Goal: Register for event/course

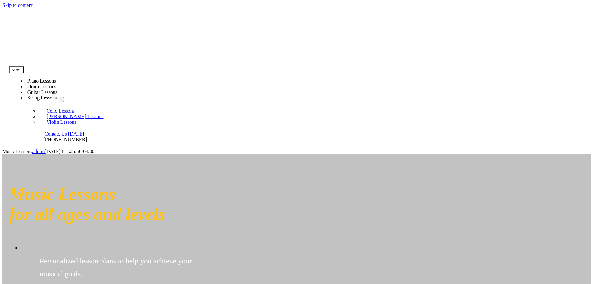
click at [56, 78] on span "Piano Lessons" at bounding box center [41, 80] width 29 height 5
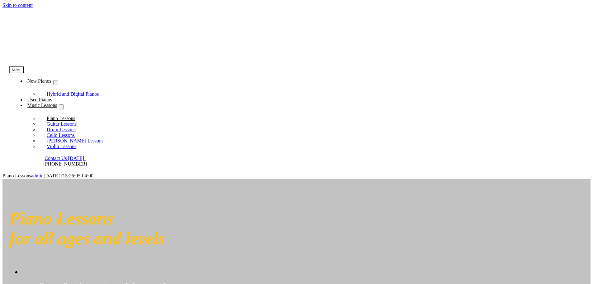
click at [75, 115] on span "Piano Lessons" at bounding box center [61, 117] width 29 height 5
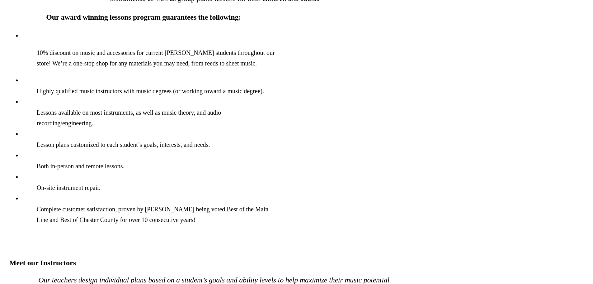
scroll to position [601, 0]
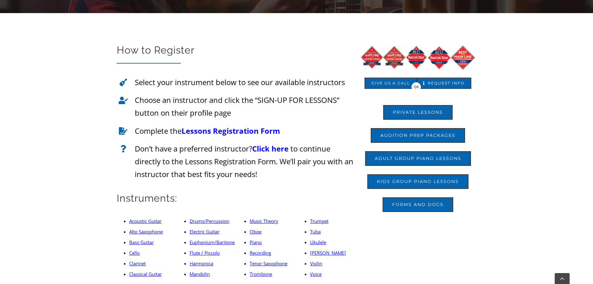
scroll to position [157, 0]
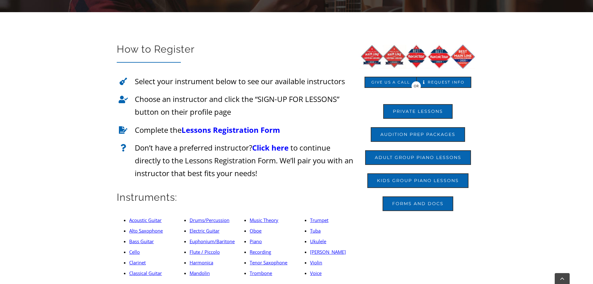
click at [240, 128] on link "Lessons Registration Form" at bounding box center [230, 130] width 99 height 10
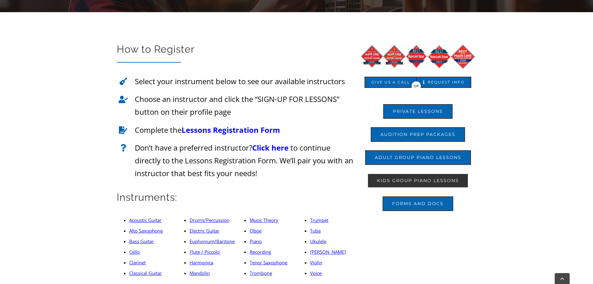
click at [461, 182] on link "Kids Group Piano Lessons" at bounding box center [417, 180] width 101 height 15
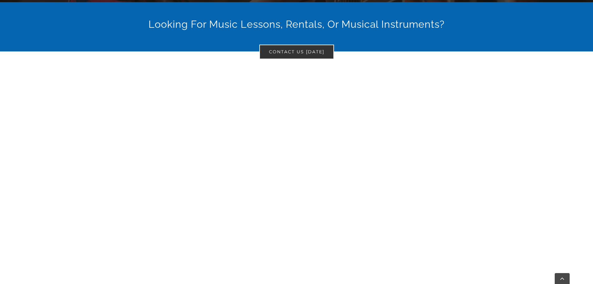
scroll to position [92, 0]
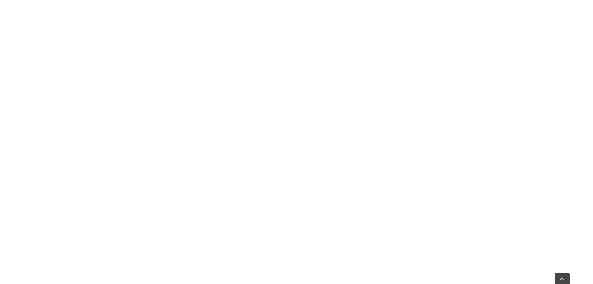
scroll to position [752, 0]
